Goal: Navigation & Orientation: Find specific page/section

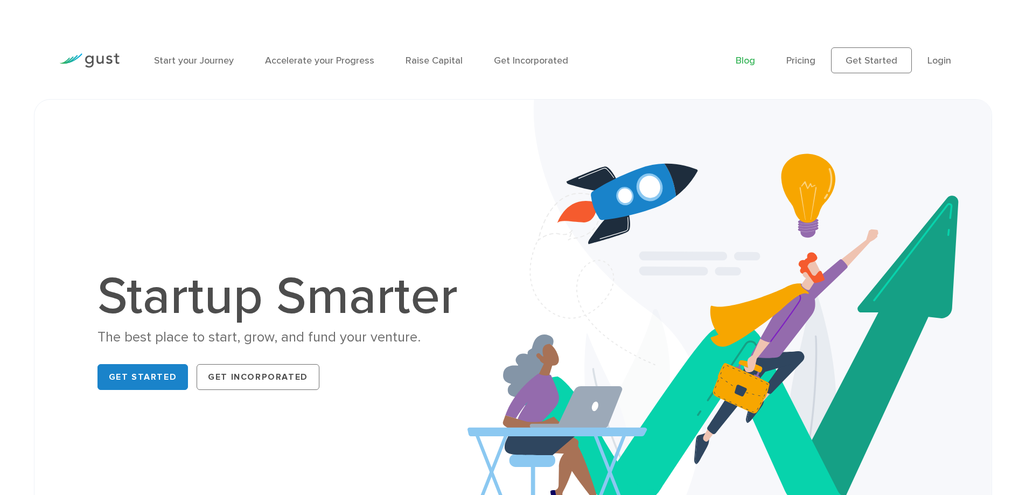
click at [739, 64] on link "Blog" at bounding box center [745, 60] width 19 height 11
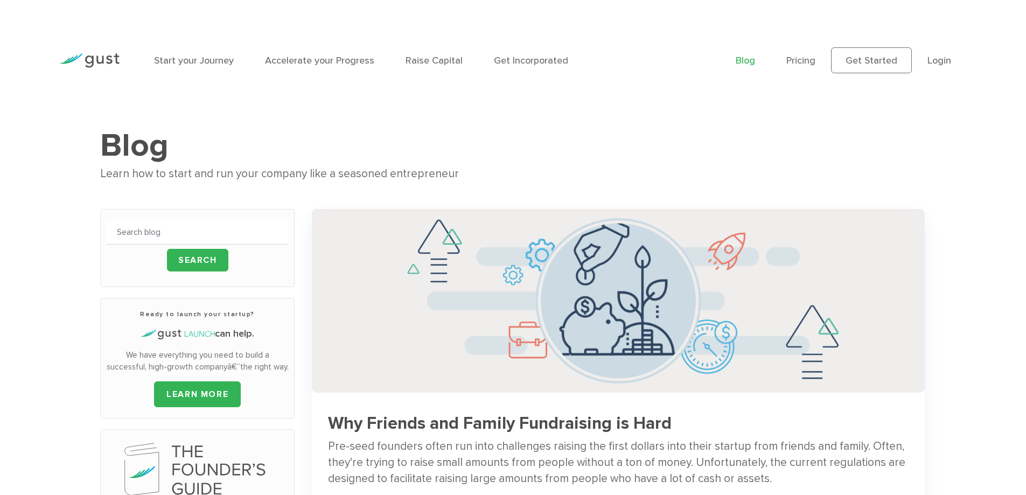
click at [111, 60] on img at bounding box center [89, 60] width 60 height 15
